Goal: Complete application form

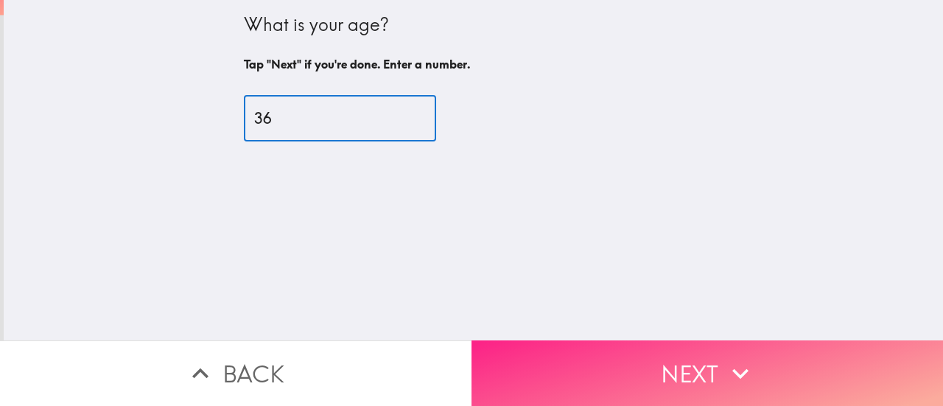
type input "36"
click at [628, 382] on button "Next" at bounding box center [708, 373] width 472 height 66
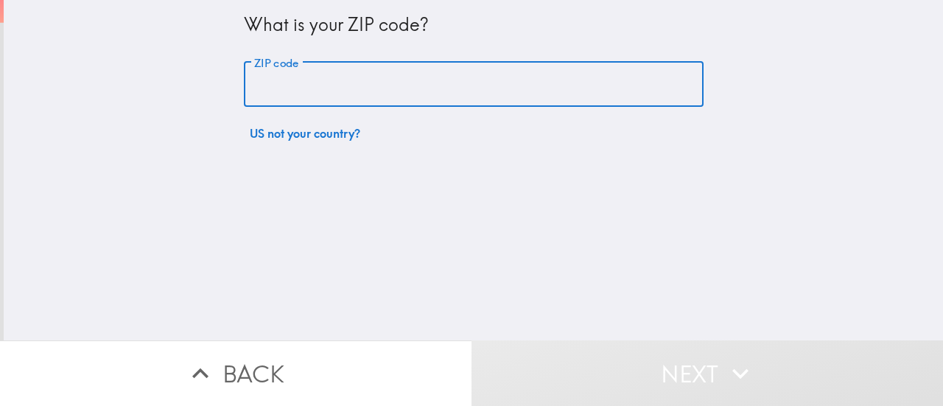
click at [342, 103] on input "ZIP code" at bounding box center [474, 85] width 460 height 46
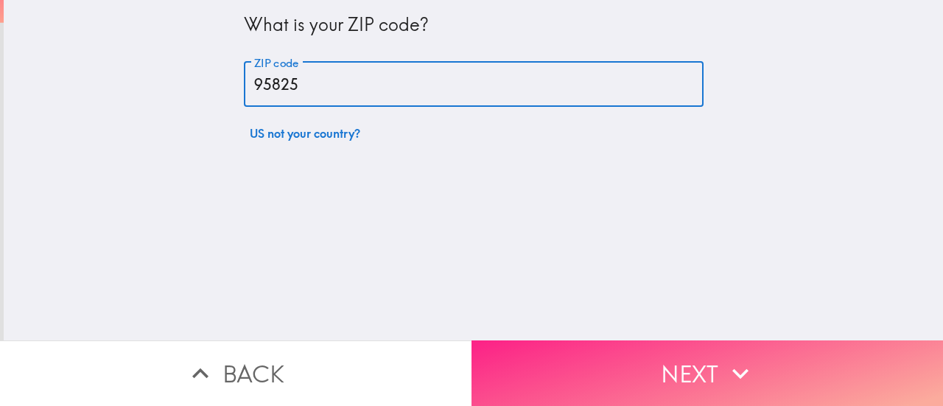
type input "95825"
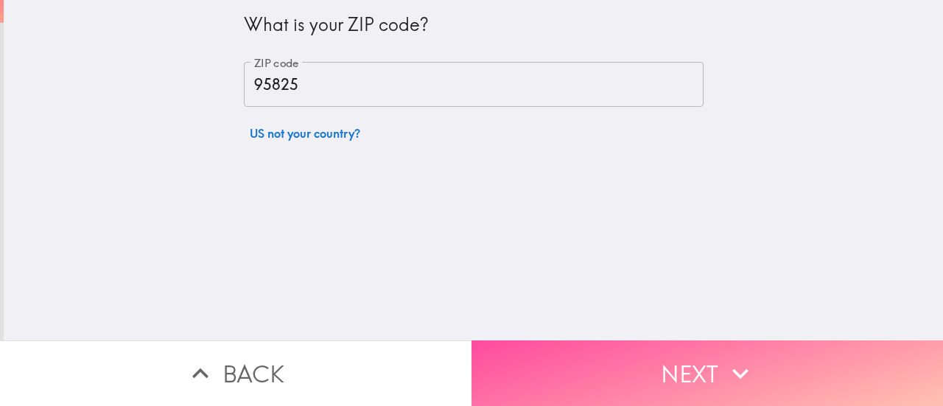
click at [618, 387] on button "Next" at bounding box center [708, 373] width 472 height 66
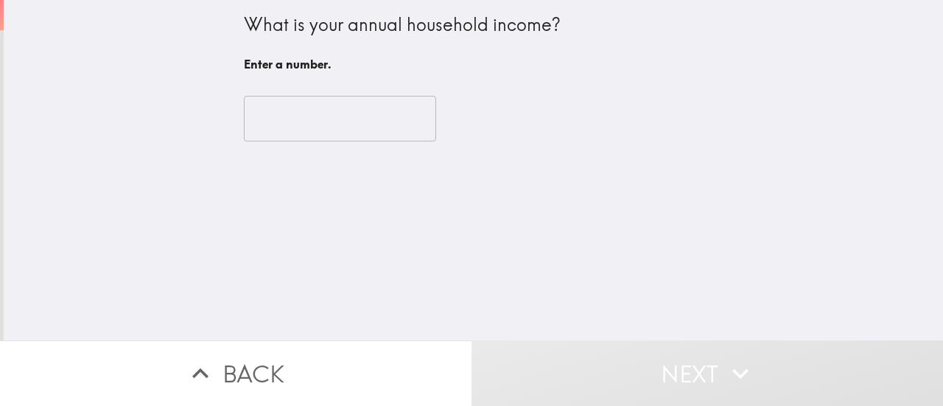
click at [304, 138] on input "number" at bounding box center [340, 119] width 192 height 46
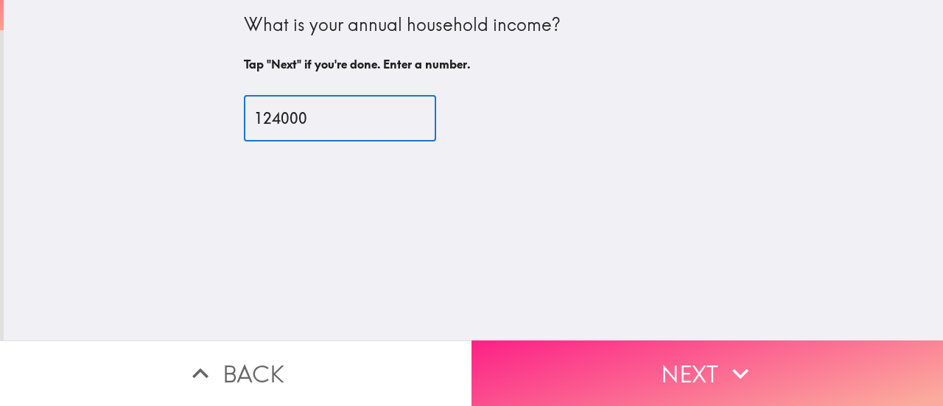
type input "124000"
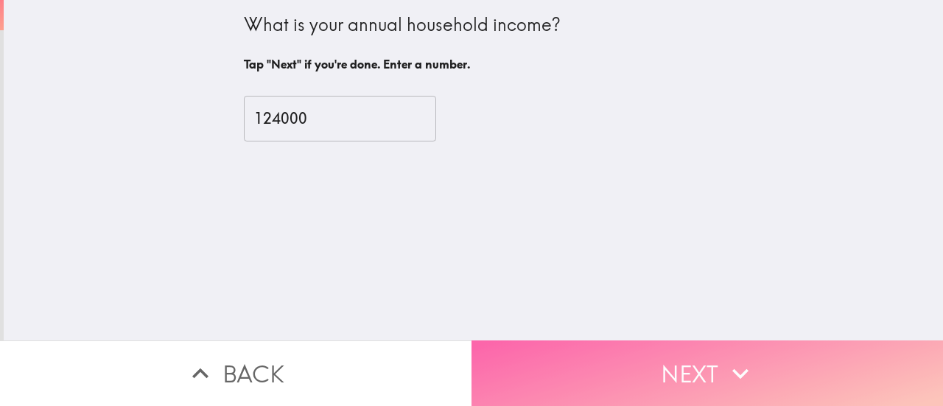
click at [609, 382] on button "Next" at bounding box center [708, 373] width 472 height 66
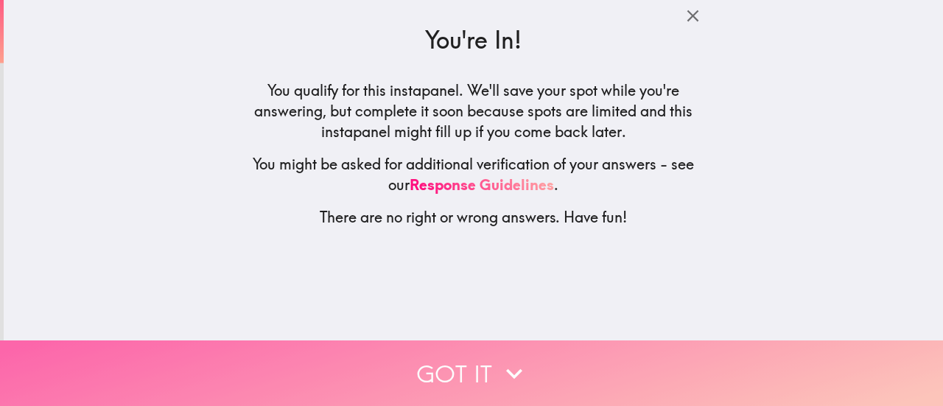
click at [486, 349] on button "Got it" at bounding box center [471, 373] width 943 height 66
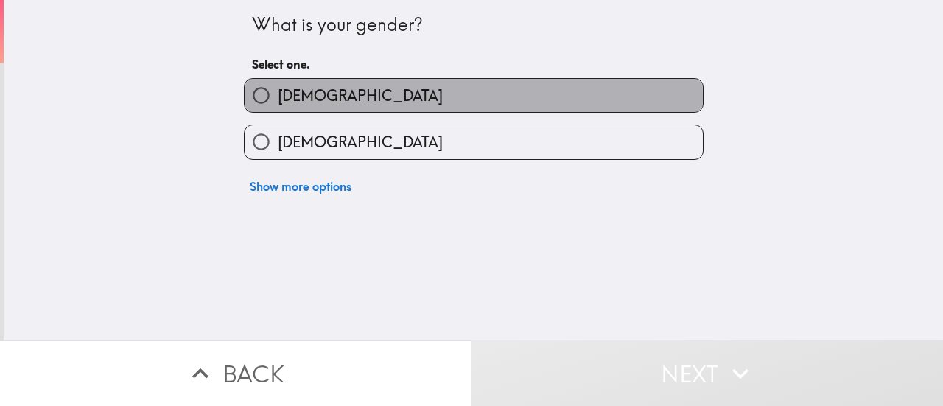
click at [421, 97] on label "[DEMOGRAPHIC_DATA]" at bounding box center [474, 95] width 458 height 33
click at [278, 97] on input "[DEMOGRAPHIC_DATA]" at bounding box center [261, 95] width 33 height 33
radio input "true"
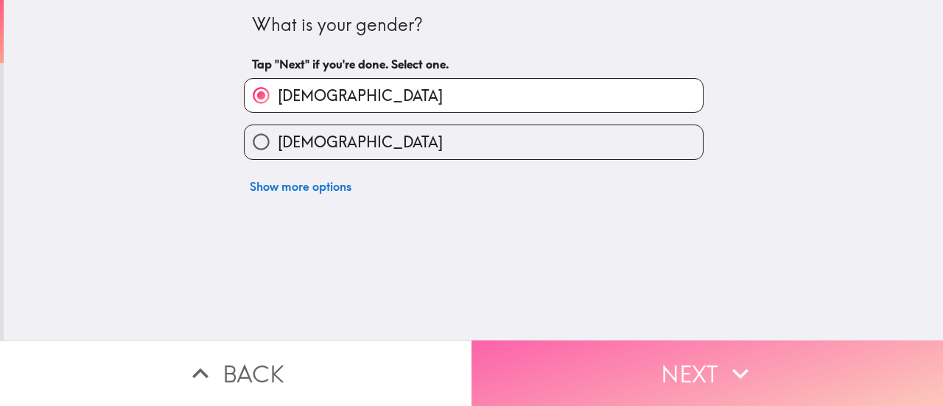
click at [567, 353] on button "Next" at bounding box center [708, 373] width 472 height 66
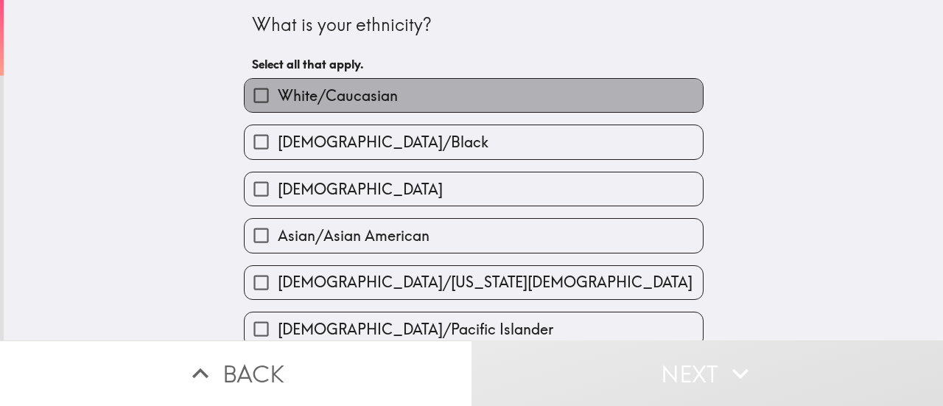
click at [301, 105] on span "White/Caucasian" at bounding box center [338, 95] width 120 height 21
click at [278, 105] on input "White/Caucasian" at bounding box center [261, 95] width 33 height 33
checkbox input "true"
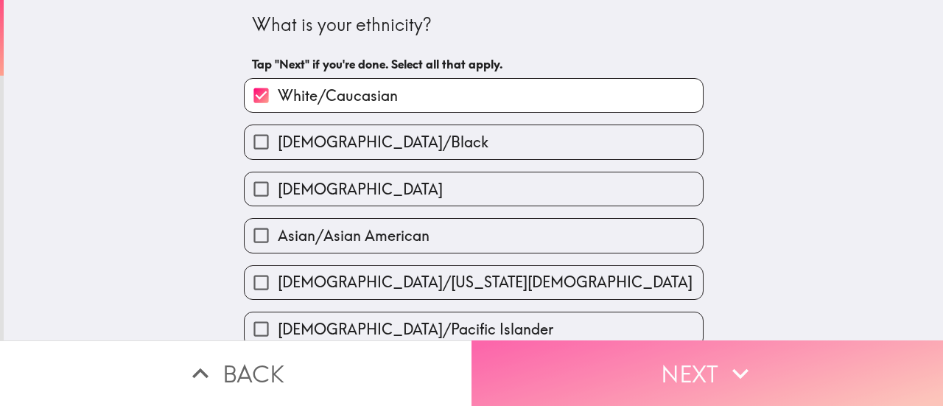
click at [697, 354] on button "Next" at bounding box center [708, 373] width 472 height 66
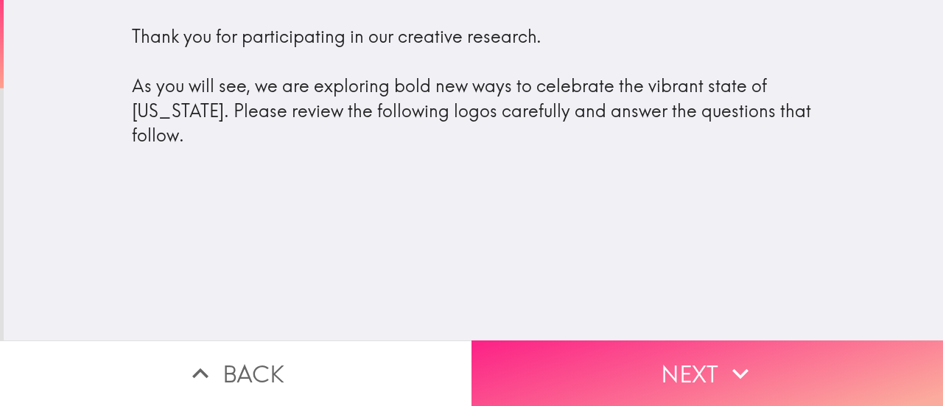
click at [747, 357] on icon "button" at bounding box center [740, 373] width 32 height 32
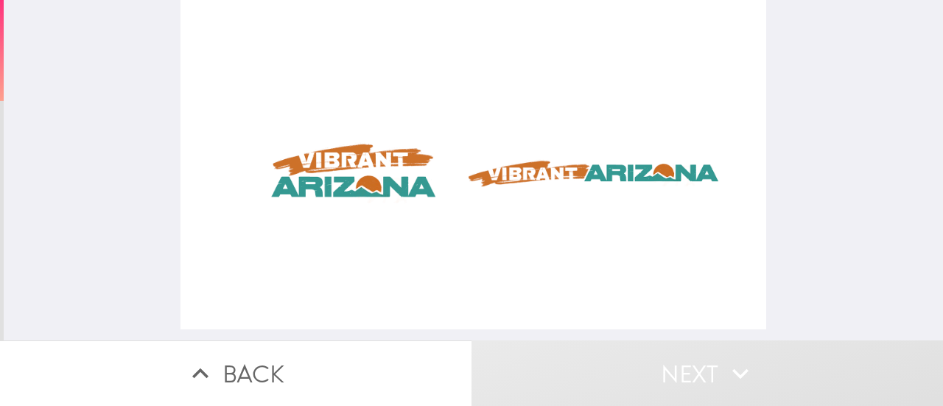
drag, startPoint x: 525, startPoint y: 170, endPoint x: 444, endPoint y: 180, distance: 82.4
click at [445, 180] on div at bounding box center [474, 164] width 586 height 329
drag, startPoint x: 341, startPoint y: 182, endPoint x: 423, endPoint y: 199, distance: 83.5
click at [423, 199] on div at bounding box center [474, 164] width 586 height 329
drag, startPoint x: 362, startPoint y: 157, endPoint x: 456, endPoint y: 184, distance: 98.0
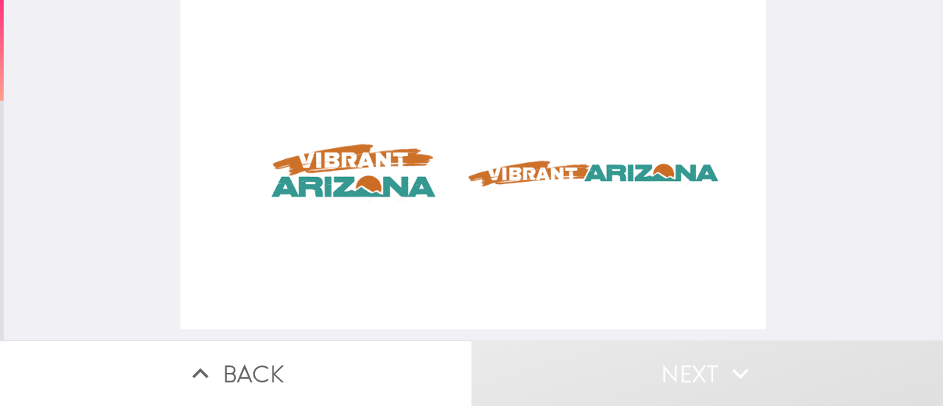
click at [456, 184] on div at bounding box center [474, 164] width 586 height 329
drag, startPoint x: 356, startPoint y: 154, endPoint x: 376, endPoint y: 185, distance: 36.8
click at [376, 185] on div at bounding box center [474, 164] width 586 height 329
drag, startPoint x: 360, startPoint y: 185, endPoint x: 377, endPoint y: 139, distance: 49.7
click at [377, 139] on div at bounding box center [474, 164] width 586 height 329
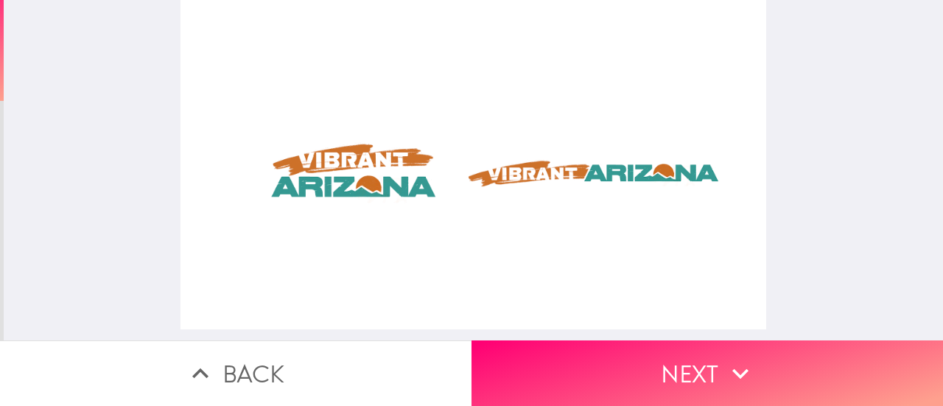
click at [472, 340] on button "Next" at bounding box center [708, 373] width 472 height 66
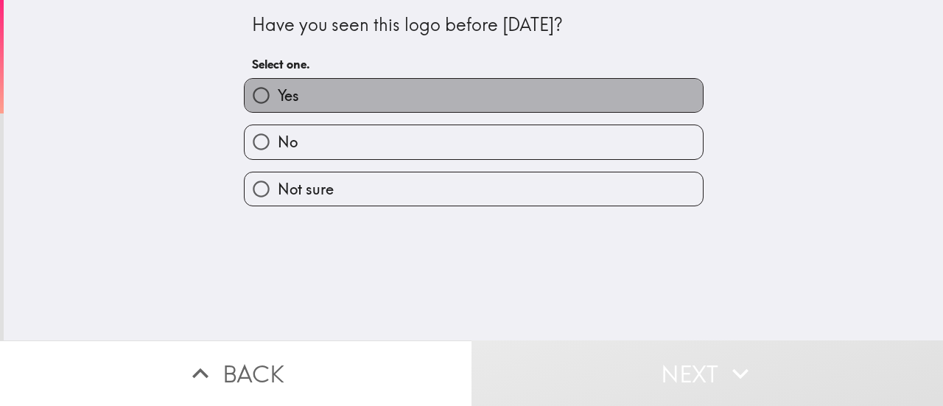
click at [388, 102] on label "Yes" at bounding box center [474, 95] width 458 height 33
click at [278, 102] on input "Yes" at bounding box center [261, 95] width 33 height 33
radio input "true"
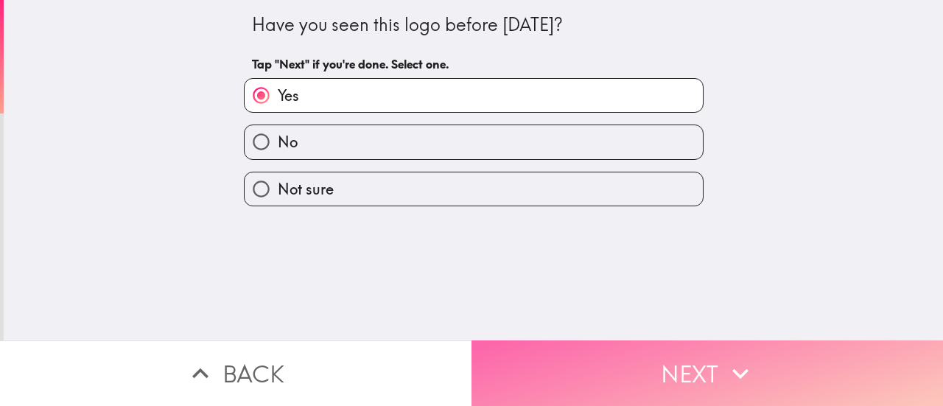
click at [632, 363] on button "Next" at bounding box center [708, 373] width 472 height 66
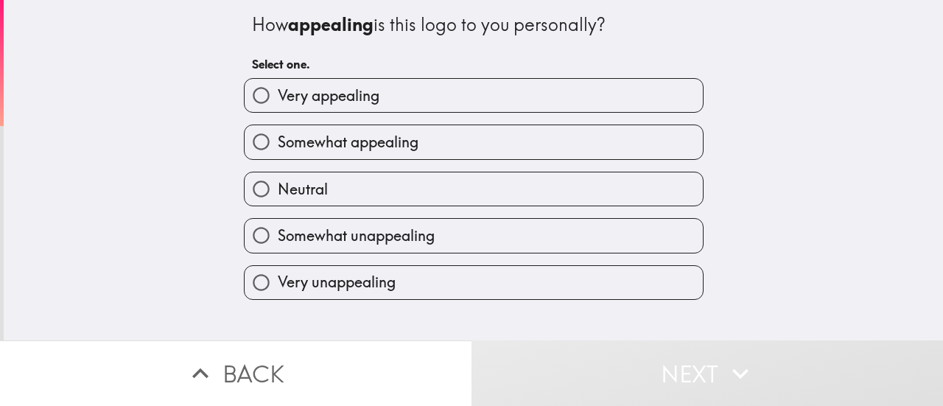
click at [405, 98] on label "Very appealing" at bounding box center [474, 95] width 458 height 33
click at [278, 98] on input "Very appealing" at bounding box center [261, 95] width 33 height 33
radio input "true"
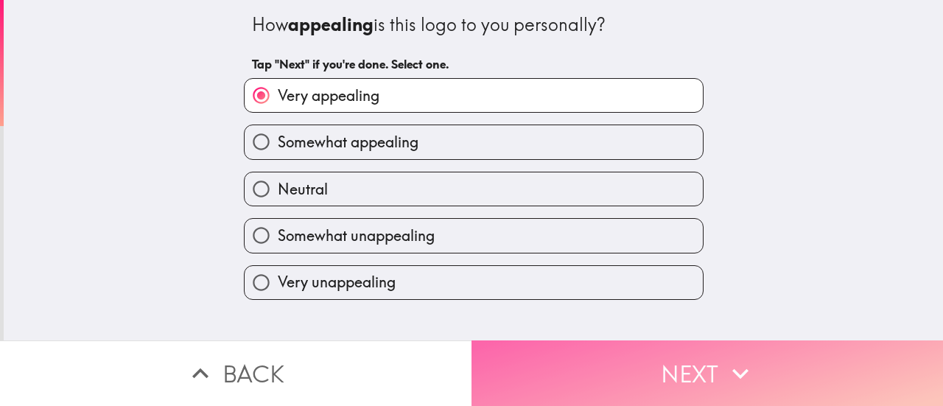
click at [613, 382] on button "Next" at bounding box center [708, 373] width 472 height 66
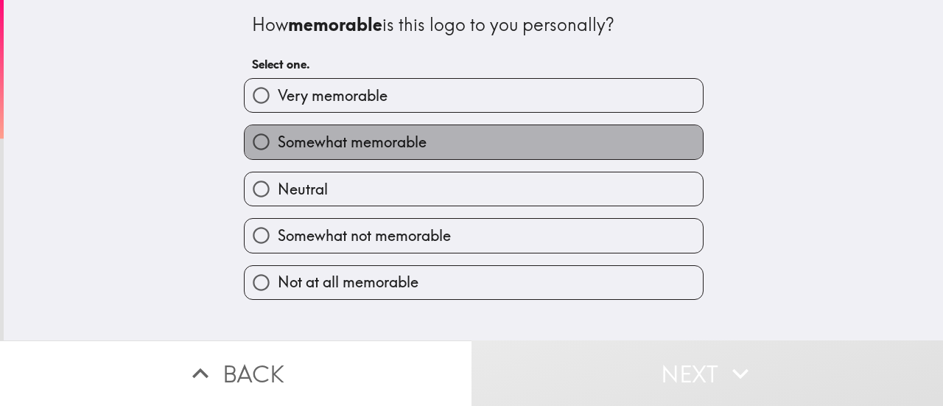
click at [397, 147] on span "Somewhat memorable" at bounding box center [352, 142] width 149 height 21
click at [278, 147] on input "Somewhat memorable" at bounding box center [261, 141] width 33 height 33
radio input "true"
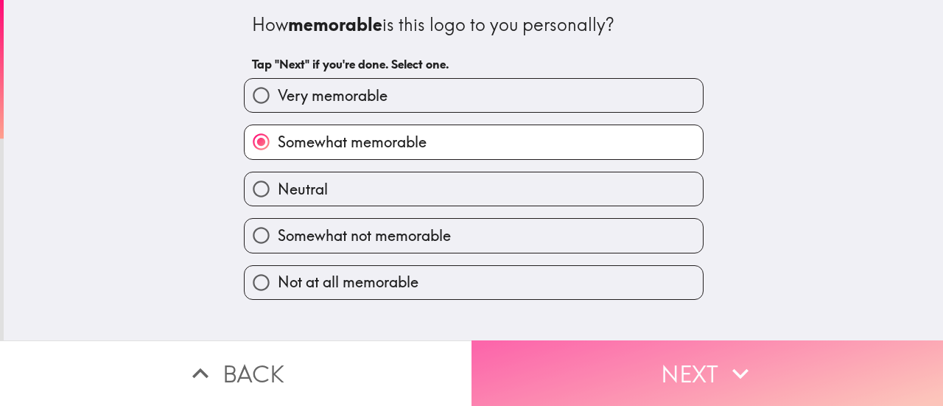
click at [633, 372] on button "Next" at bounding box center [708, 373] width 472 height 66
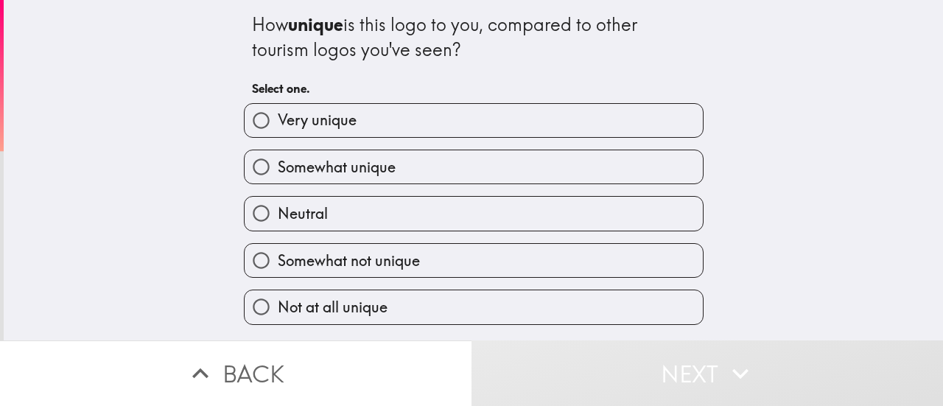
click at [419, 123] on label "Very unique" at bounding box center [474, 120] width 458 height 33
click at [278, 123] on input "Very unique" at bounding box center [261, 120] width 33 height 33
radio input "true"
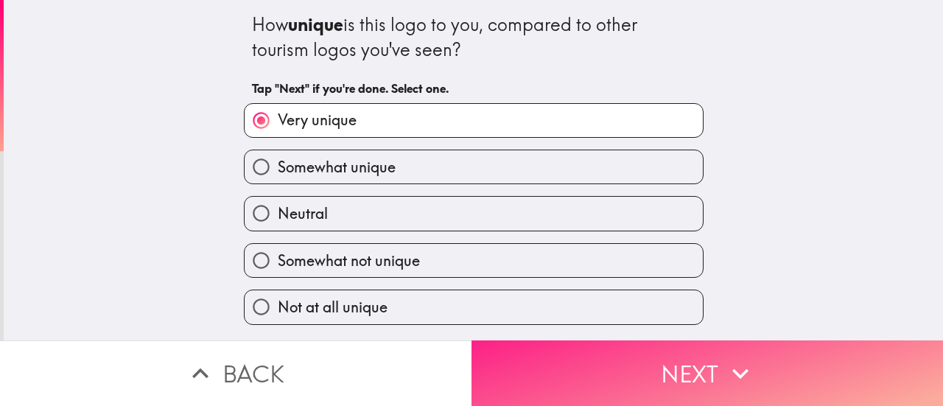
click at [658, 368] on button "Next" at bounding box center [708, 373] width 472 height 66
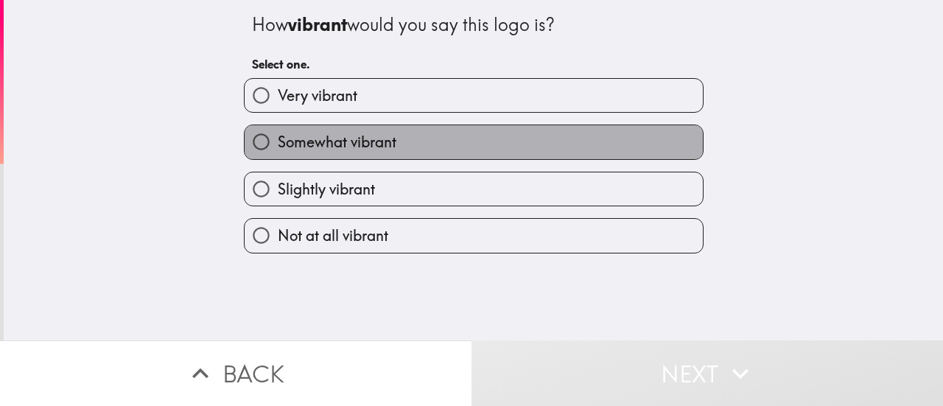
click at [370, 154] on label "Somewhat vibrant" at bounding box center [474, 141] width 458 height 33
click at [278, 154] on input "Somewhat vibrant" at bounding box center [261, 141] width 33 height 33
radio input "true"
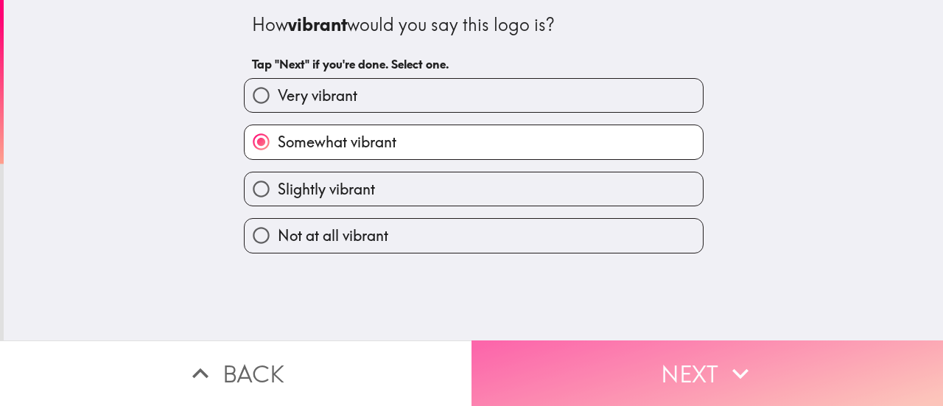
click at [632, 365] on button "Next" at bounding box center [708, 373] width 472 height 66
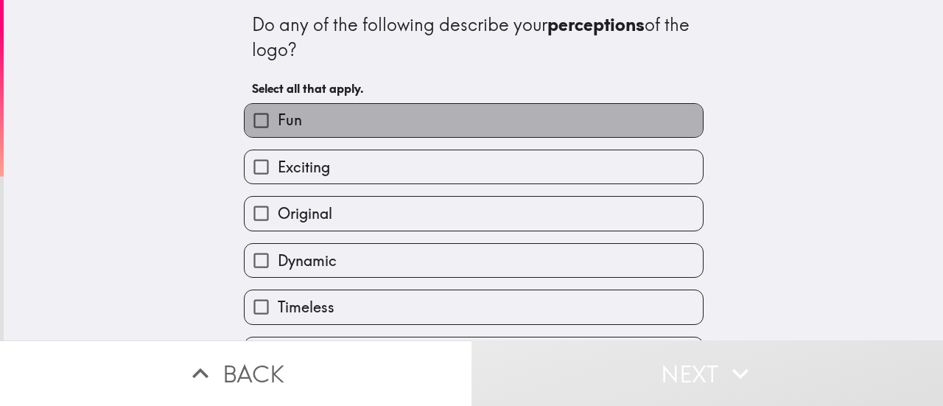
click at [426, 125] on label "Fun" at bounding box center [474, 120] width 458 height 33
click at [278, 125] on input "Fun" at bounding box center [261, 120] width 33 height 33
checkbox input "true"
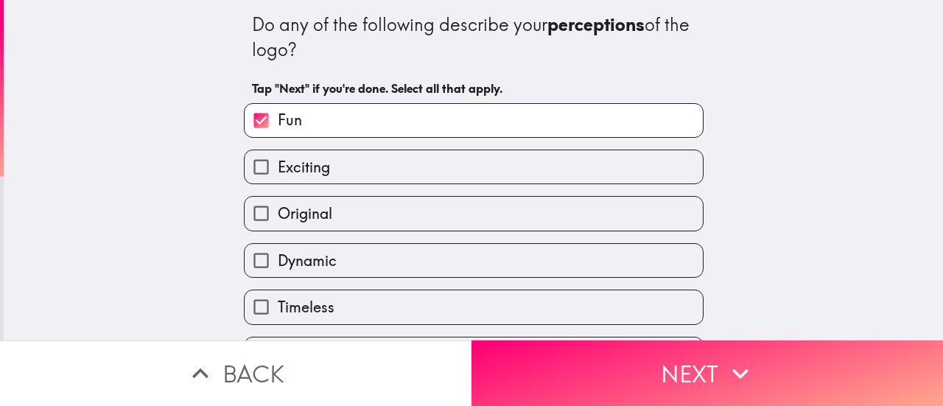
click at [421, 161] on label "Exciting" at bounding box center [474, 166] width 458 height 33
click at [278, 161] on input "Exciting" at bounding box center [261, 166] width 33 height 33
checkbox input "true"
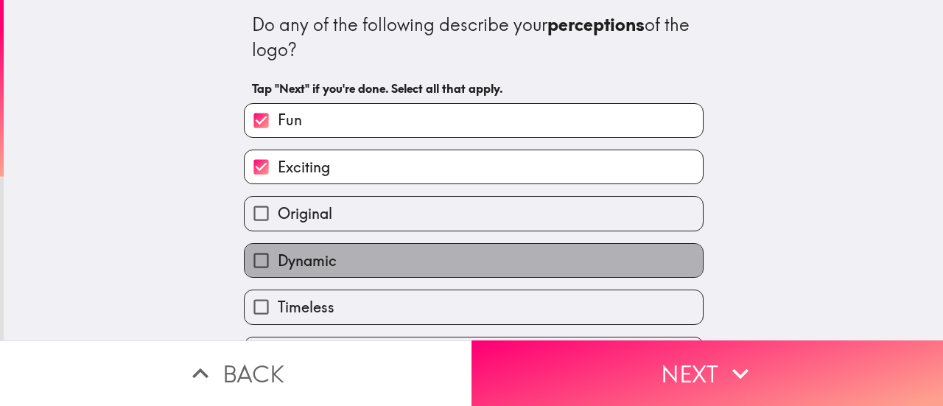
click at [422, 270] on label "Dynamic" at bounding box center [474, 260] width 458 height 33
click at [278, 270] on input "Dynamic" at bounding box center [261, 260] width 33 height 33
checkbox input "true"
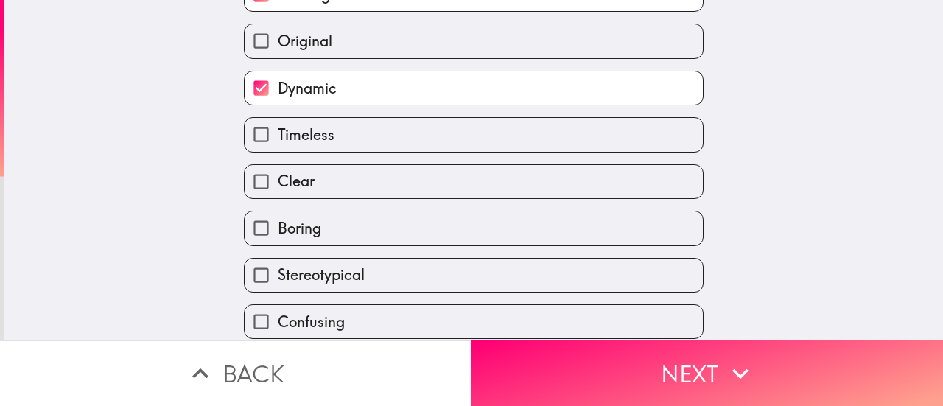
scroll to position [221, 0]
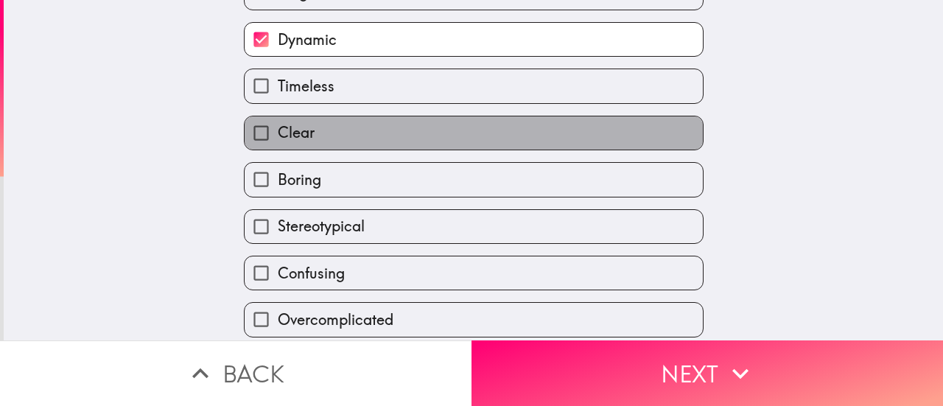
click at [340, 142] on label "Clear" at bounding box center [474, 132] width 458 height 33
click at [278, 142] on input "Clear" at bounding box center [261, 132] width 33 height 33
checkbox input "true"
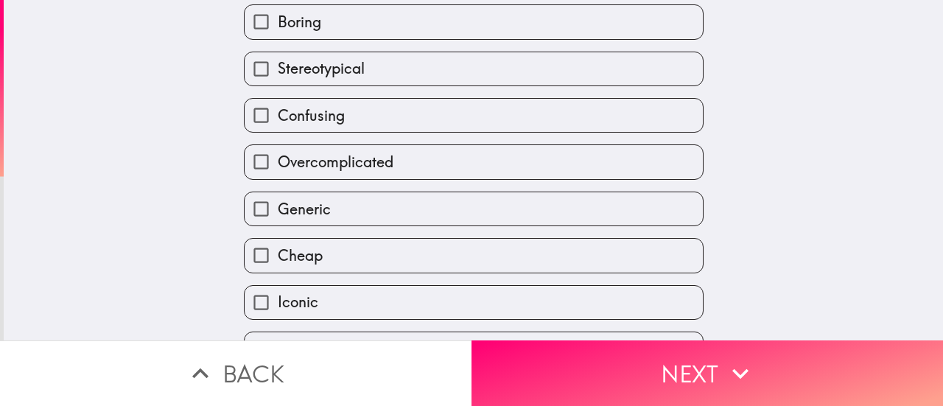
scroll to position [422, 0]
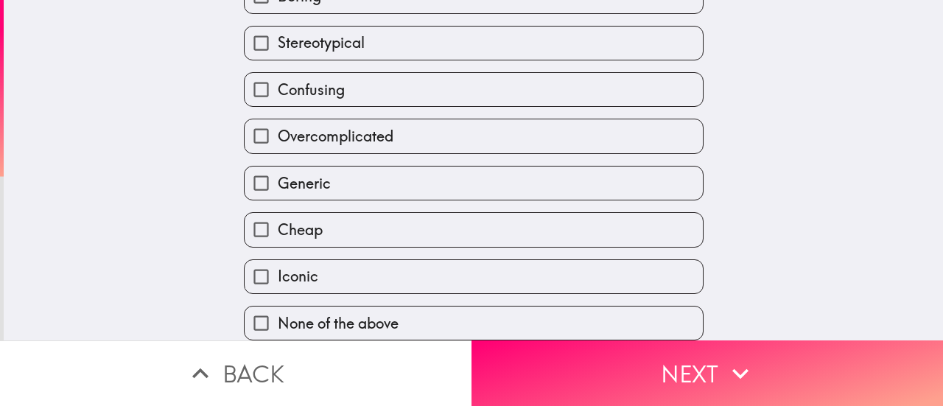
click at [447, 260] on label "Iconic" at bounding box center [474, 276] width 458 height 33
click at [278, 260] on input "Iconic" at bounding box center [261, 276] width 33 height 33
checkbox input "true"
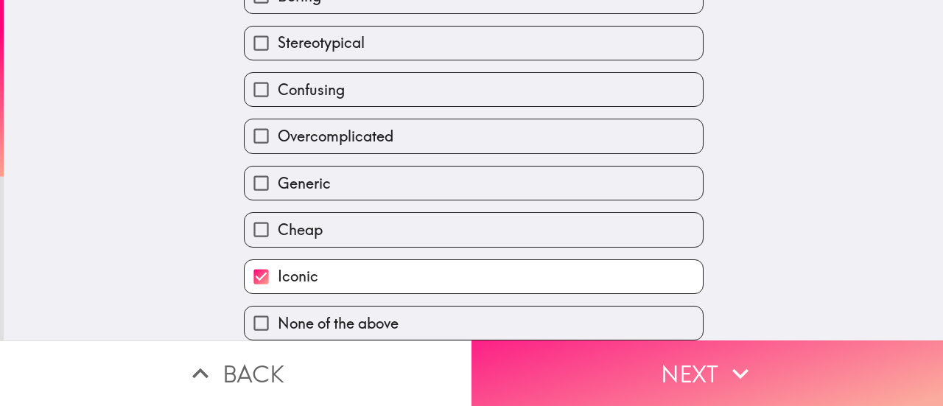
click at [568, 344] on button "Next" at bounding box center [708, 373] width 472 height 66
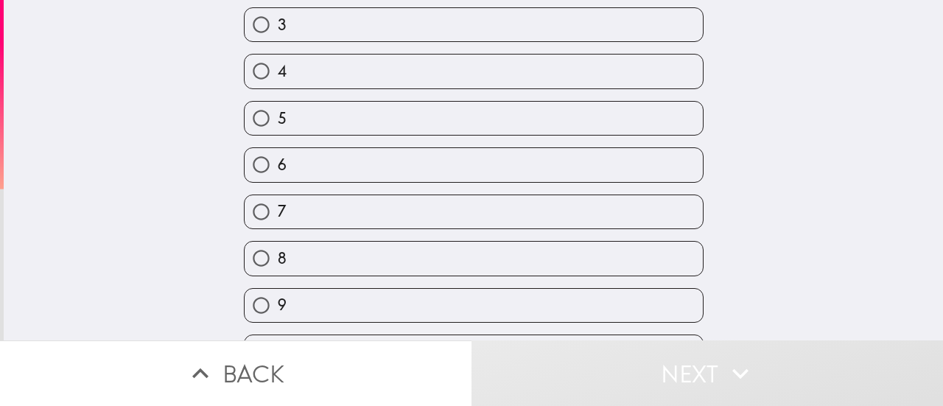
scroll to position [258, 0]
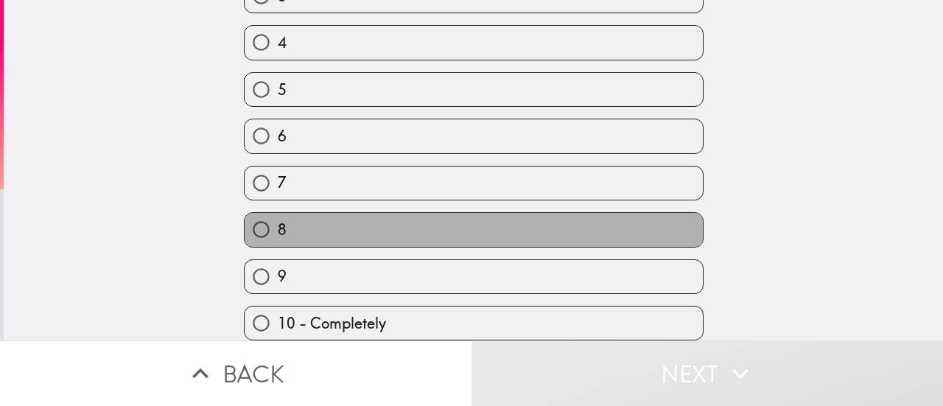
click at [366, 228] on label "8" at bounding box center [474, 229] width 458 height 33
click at [278, 228] on input "8" at bounding box center [261, 229] width 33 height 33
radio input "true"
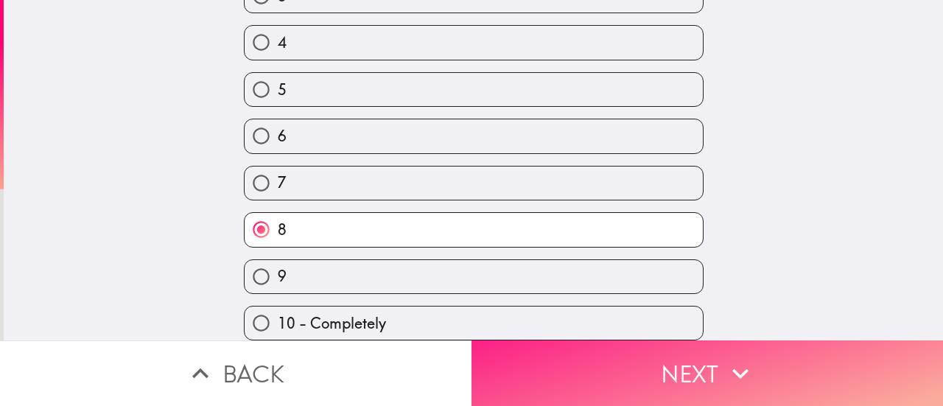
click at [552, 360] on button "Next" at bounding box center [708, 373] width 472 height 66
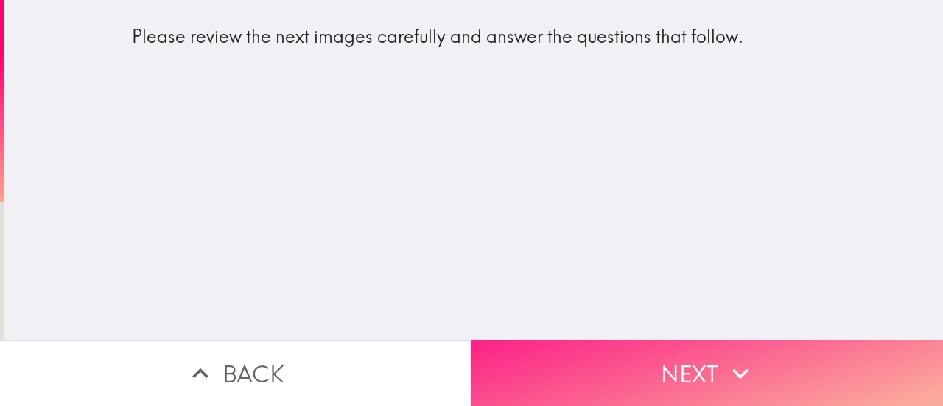
click at [703, 368] on button "Next" at bounding box center [708, 373] width 472 height 66
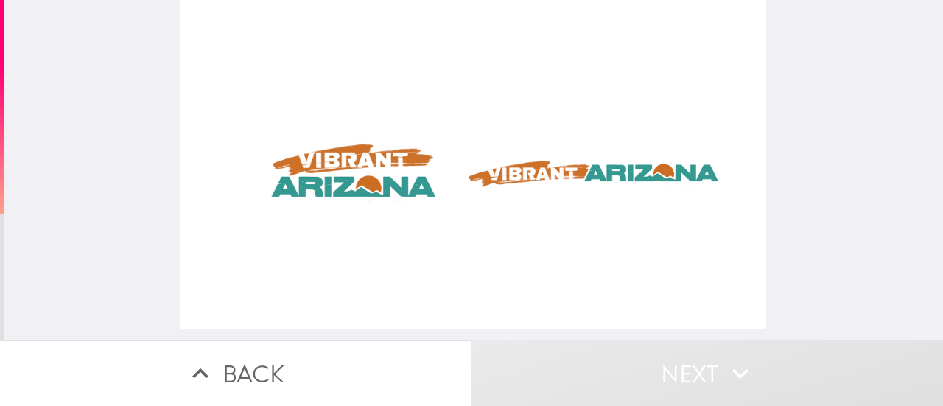
click at [329, 154] on div at bounding box center [474, 164] width 586 height 329
click at [313, 161] on div at bounding box center [474, 164] width 586 height 329
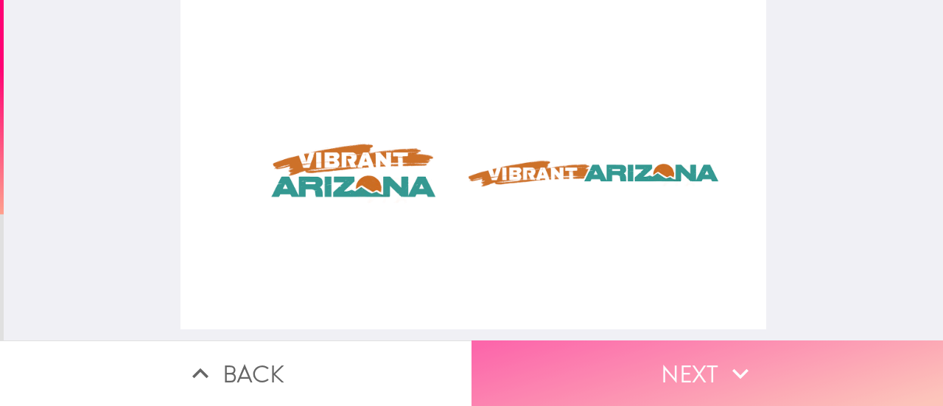
click at [708, 346] on button "Next" at bounding box center [708, 373] width 472 height 66
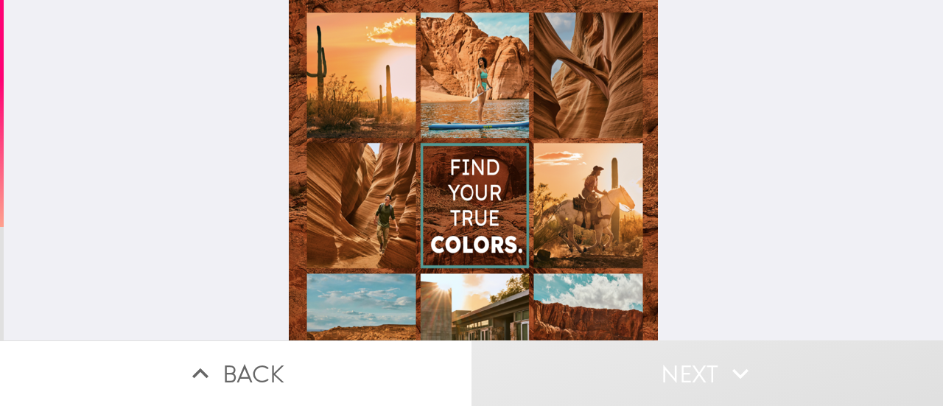
click at [591, 204] on div at bounding box center [473, 277] width 369 height 555
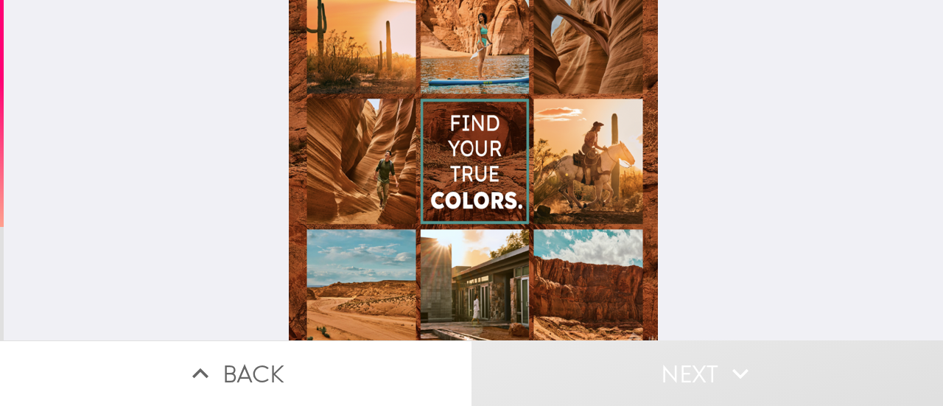
scroll to position [226, 0]
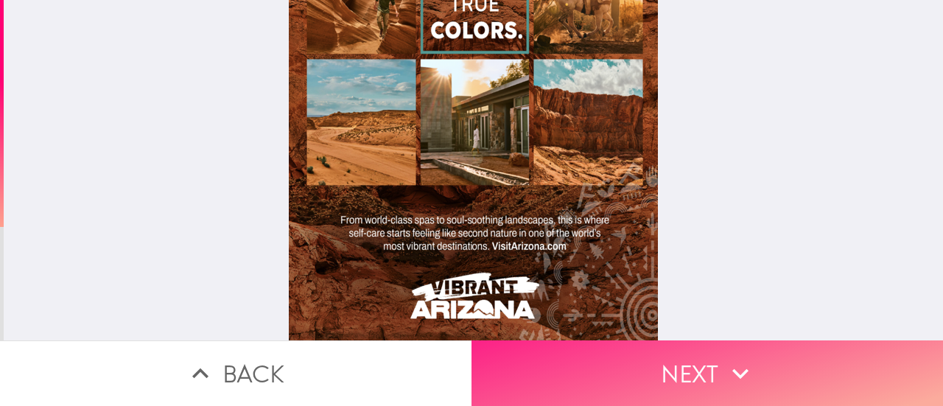
click at [599, 354] on button "Next" at bounding box center [708, 373] width 472 height 66
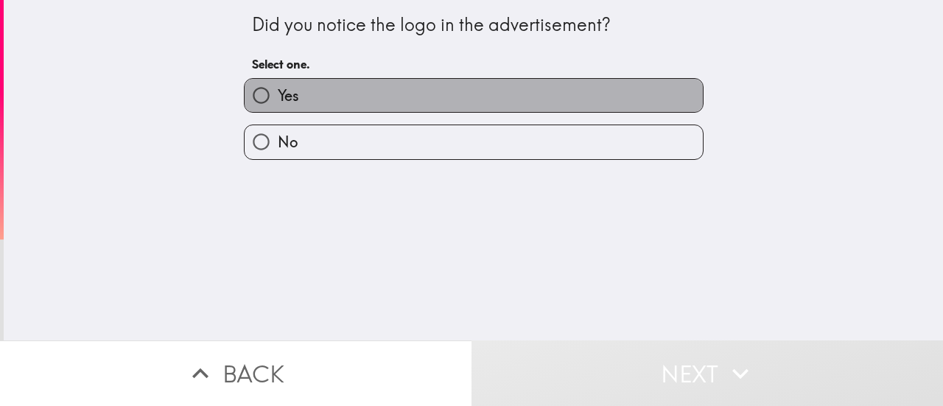
click at [381, 110] on label "Yes" at bounding box center [474, 95] width 458 height 33
click at [278, 110] on input "Yes" at bounding box center [261, 95] width 33 height 33
radio input "true"
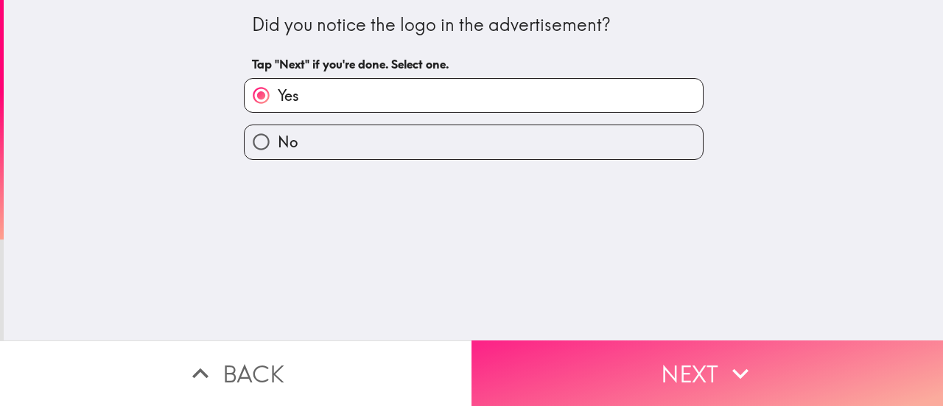
click at [691, 360] on button "Next" at bounding box center [708, 373] width 472 height 66
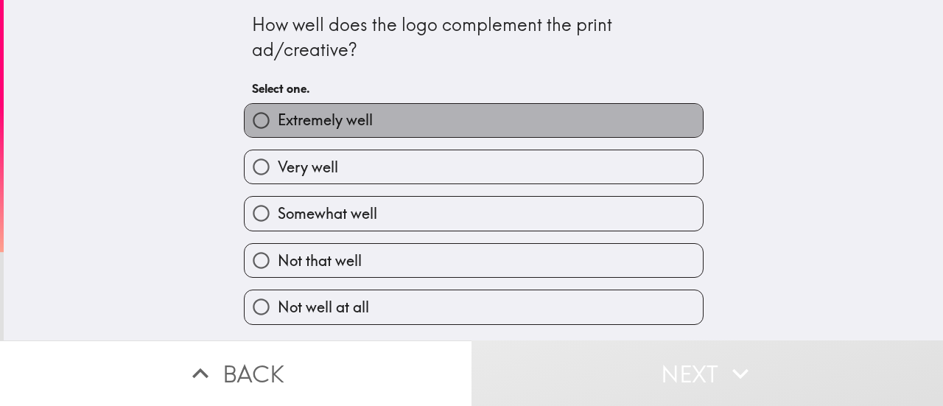
click at [490, 125] on label "Extremely well" at bounding box center [474, 120] width 458 height 33
click at [278, 125] on input "Extremely well" at bounding box center [261, 120] width 33 height 33
radio input "true"
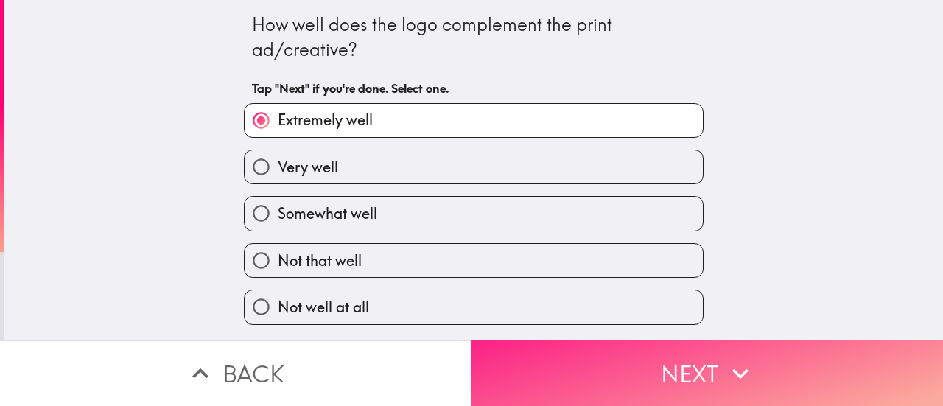
click at [646, 352] on button "Next" at bounding box center [708, 373] width 472 height 66
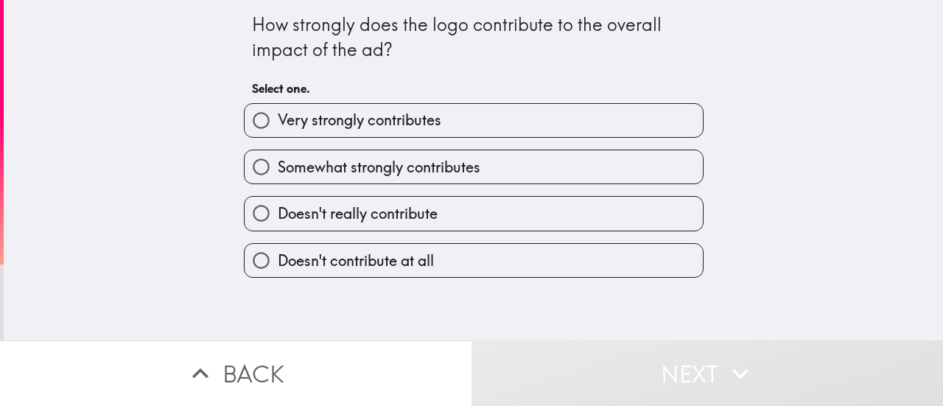
click at [433, 120] on label "Very strongly contributes" at bounding box center [474, 120] width 458 height 33
click at [278, 120] on input "Very strongly contributes" at bounding box center [261, 120] width 33 height 33
radio input "true"
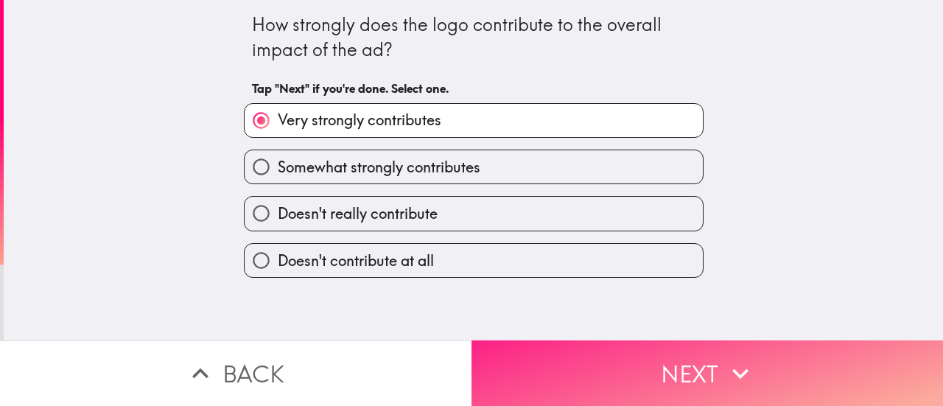
click at [619, 341] on button "Next" at bounding box center [708, 373] width 472 height 66
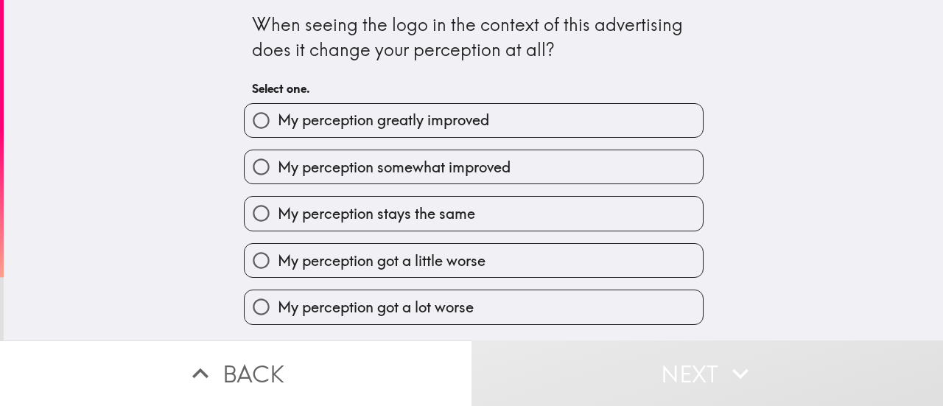
click at [402, 124] on span "My perception greatly improved" at bounding box center [384, 120] width 212 height 21
click at [278, 124] on input "My perception greatly improved" at bounding box center [261, 120] width 33 height 33
radio input "true"
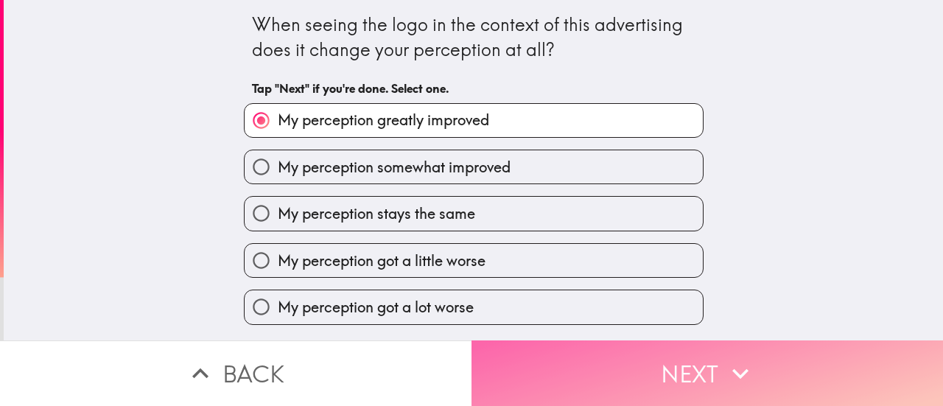
click at [607, 377] on button "Next" at bounding box center [708, 373] width 472 height 66
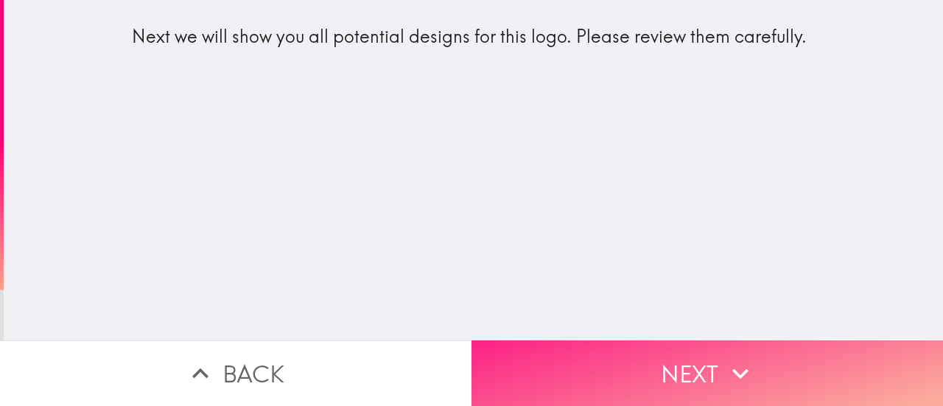
click at [650, 353] on button "Next" at bounding box center [708, 373] width 472 height 66
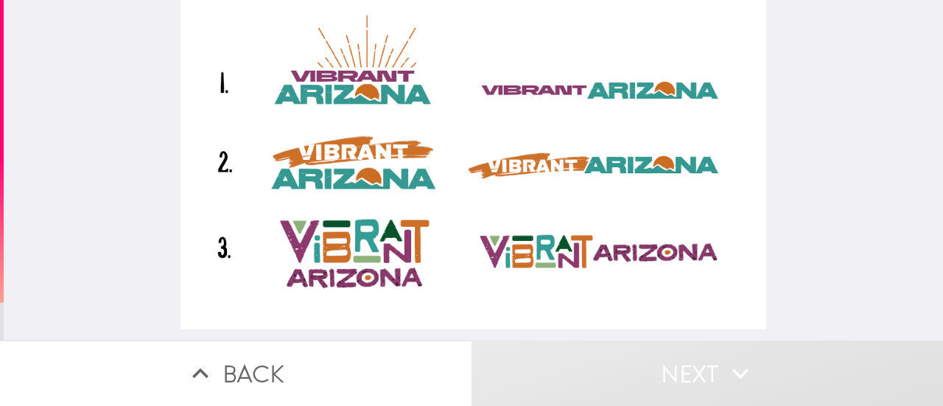
click at [318, 153] on div at bounding box center [474, 164] width 586 height 329
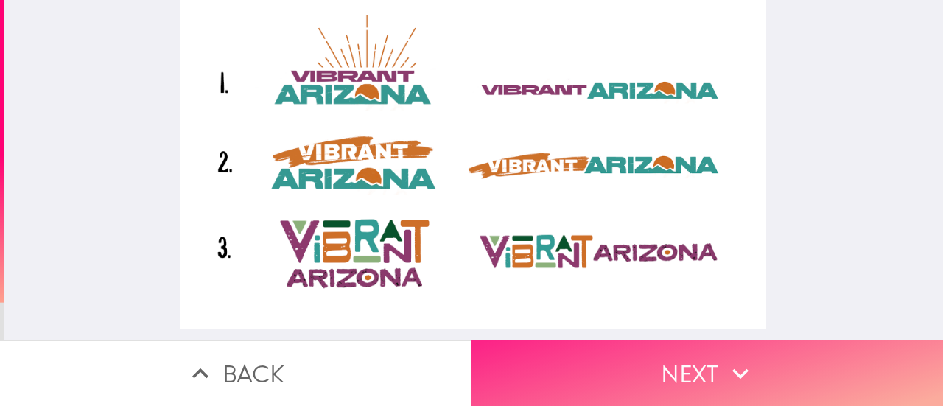
click at [609, 364] on button "Next" at bounding box center [708, 373] width 472 height 66
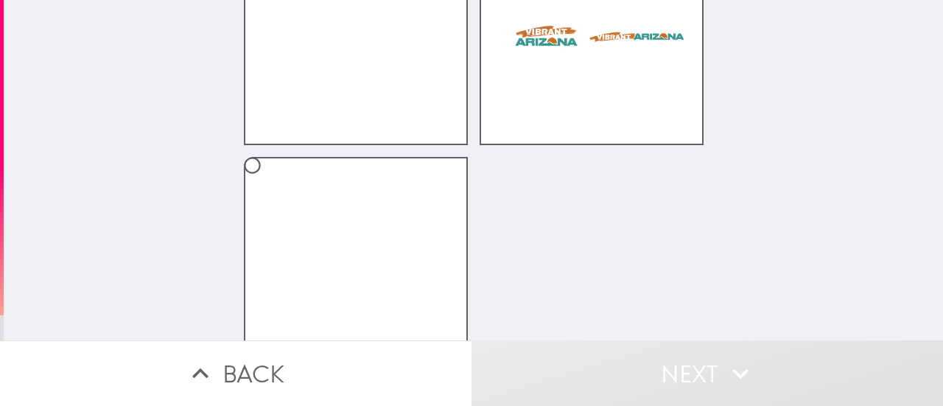
scroll to position [184, 0]
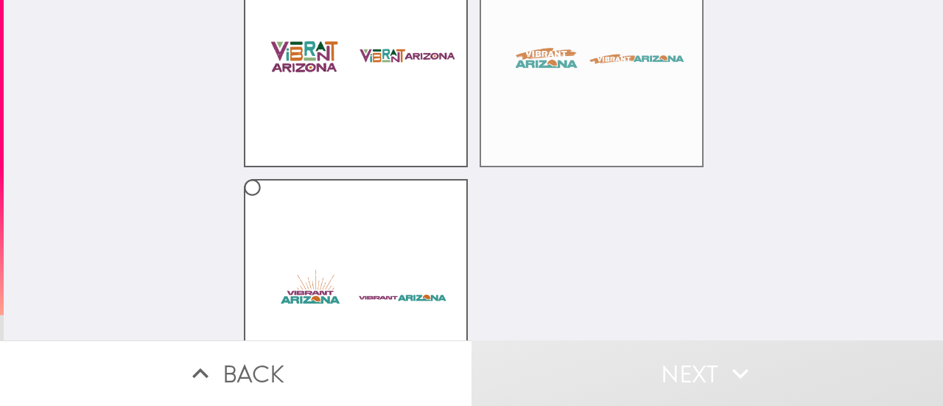
click at [544, 142] on label at bounding box center [592, 55] width 224 height 224
radio input "true"
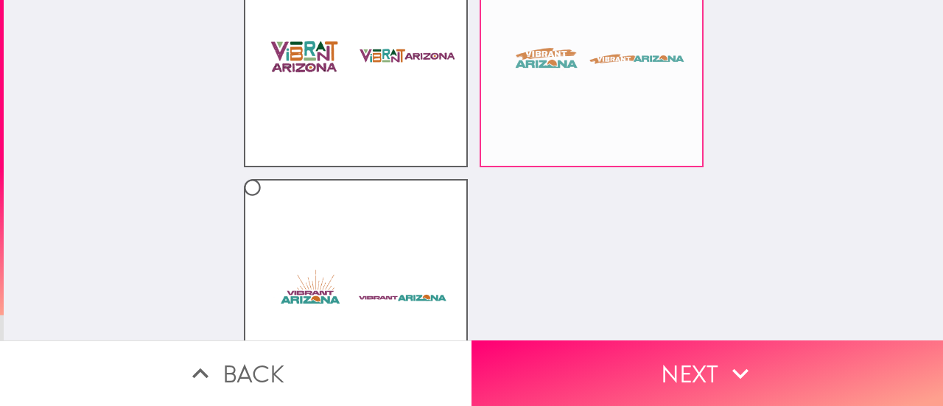
scroll to position [0, 0]
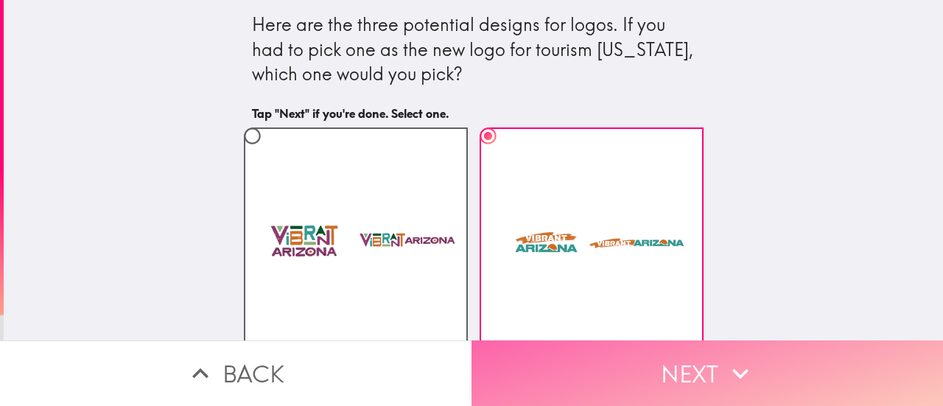
click at [645, 362] on button "Next" at bounding box center [708, 373] width 472 height 66
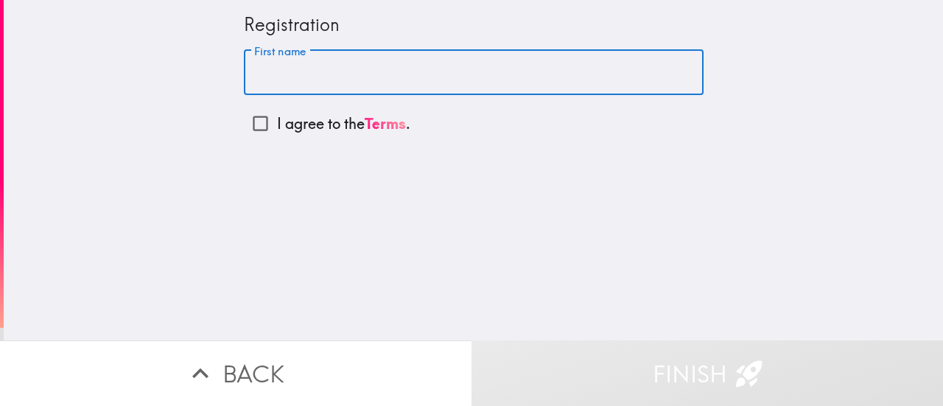
click at [333, 71] on input "First name" at bounding box center [474, 73] width 460 height 46
type input "Z"
type input "[PERSON_NAME]"
click at [256, 119] on input "I agree to the Terms ." at bounding box center [260, 123] width 33 height 33
checkbox input "true"
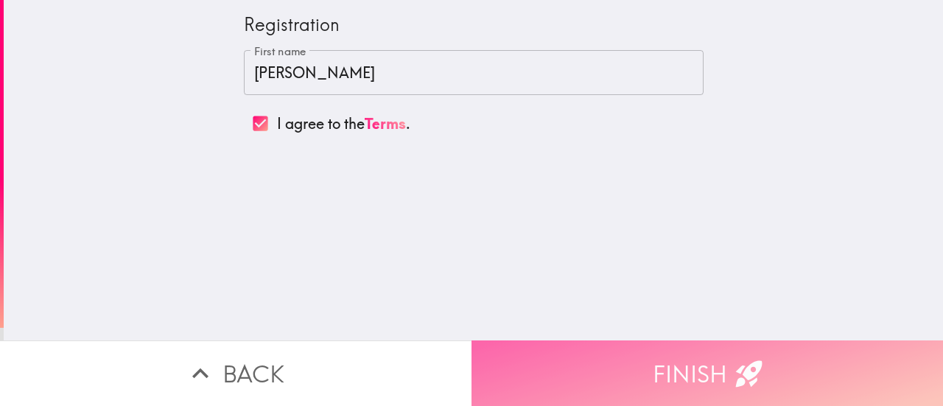
click at [632, 354] on button "Finish" at bounding box center [708, 373] width 472 height 66
